Goal: Check status: Check status

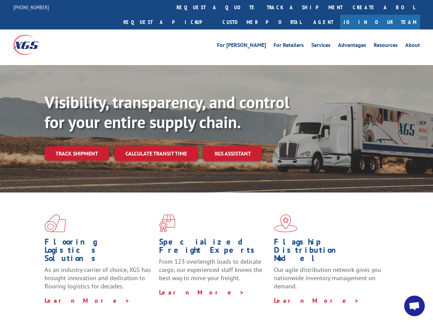
click at [216, 161] on div "Visibility, transparency, and control for your entire supply chain. Track shipm…" at bounding box center [239, 141] width 388 height 96
click at [262, 7] on link "track a shipment" at bounding box center [305, 7] width 86 height 15
click at [0, 0] on div "Track Shipment Enter your information below to track your shipment(s). Select c…" at bounding box center [0, 0] width 0 height 0
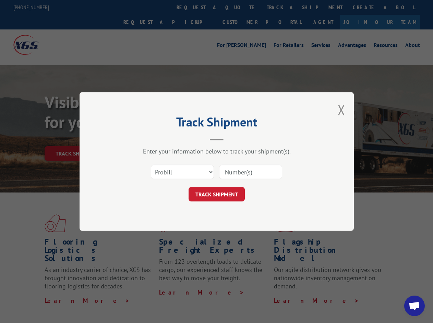
click at [282, 7] on div "Track Shipment Enter your information below to track your shipment(s). Select c…" at bounding box center [216, 161] width 433 height 323
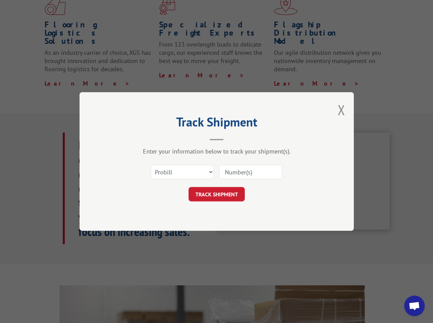
click at [76, 138] on div "Track Shipment Enter your information below to track your shipment(s). Select c…" at bounding box center [216, 161] width 433 height 323
click at [156, 138] on header "Track Shipment" at bounding box center [217, 128] width 206 height 23
click at [233, 138] on header "Track Shipment" at bounding box center [217, 128] width 206 height 23
click at [414, 306] on span "Open chat" at bounding box center [414, 307] width 11 height 10
